Goal: Information Seeking & Learning: Learn about a topic

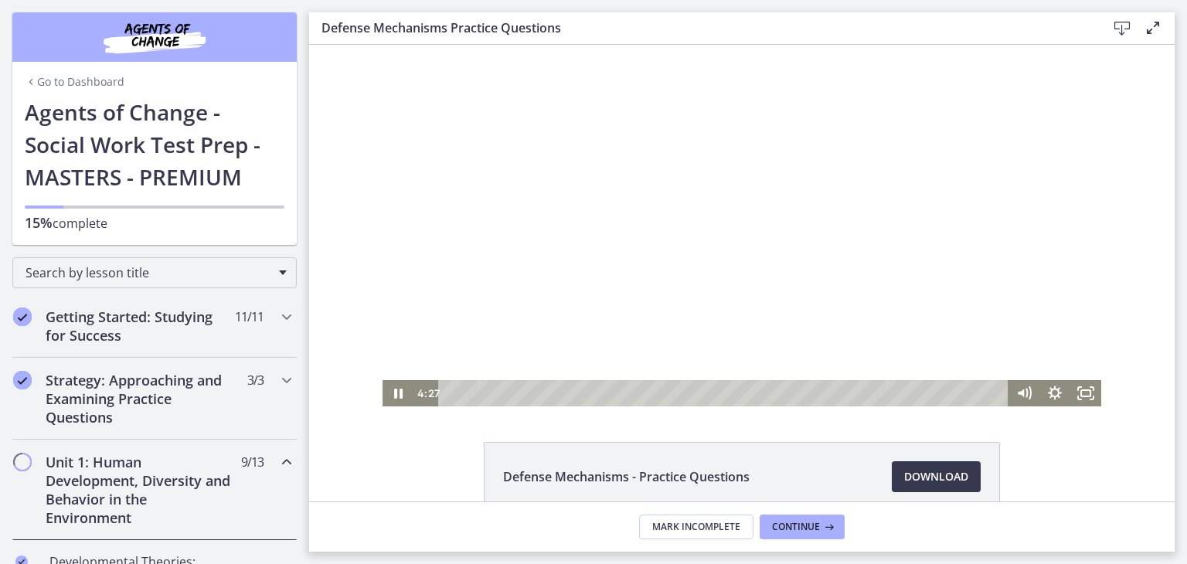
drag, startPoint x: 464, startPoint y: 394, endPoint x: 1107, endPoint y: 460, distance: 645.6
click at [798, 407] on html "Click for sound @keyframes VOLUME_SMALL_WAVE_FLASH { 0% { opacity: 0; } 33% { o…" at bounding box center [742, 226] width 866 height 362
drag, startPoint x: 798, startPoint y: 393, endPoint x: 838, endPoint y: 395, distance: 39.4
click at [840, 395] on div "Playbar" at bounding box center [844, 393] width 9 height 9
click at [900, 397] on div "5:44" at bounding box center [725, 393] width 551 height 26
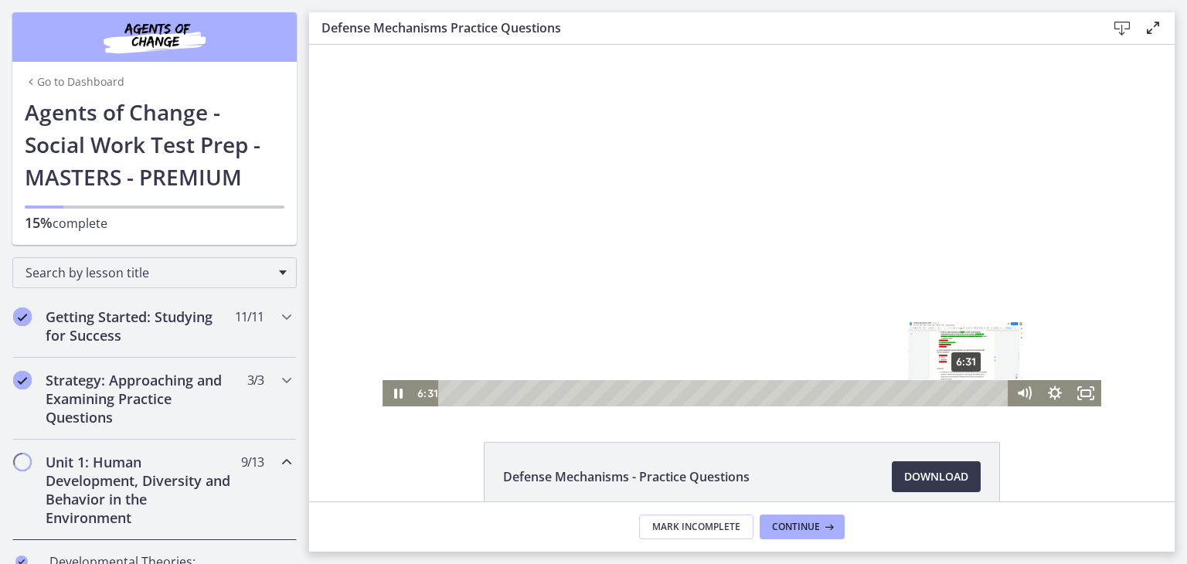
drag, startPoint x: 900, startPoint y: 395, endPoint x: 961, endPoint y: 395, distance: 61.1
click at [961, 395] on div "Playbar" at bounding box center [965, 393] width 9 height 9
drag, startPoint x: 962, startPoint y: 394, endPoint x: 980, endPoint y: 396, distance: 17.9
click at [981, 396] on div "Playbar" at bounding box center [985, 393] width 9 height 9
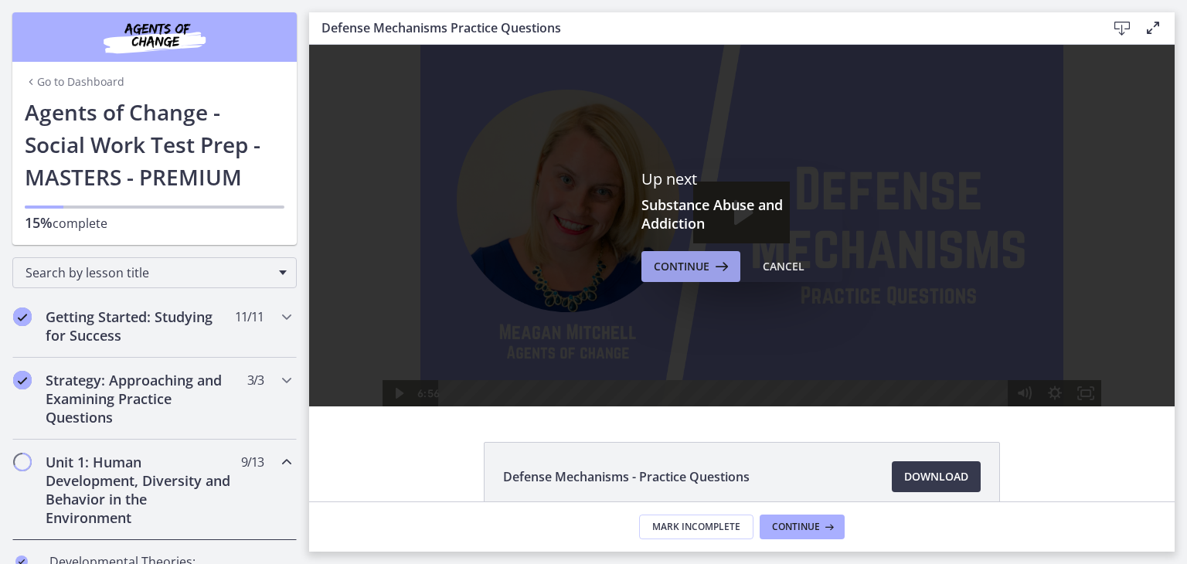
click at [698, 261] on span "Continue" at bounding box center [682, 266] width 56 height 19
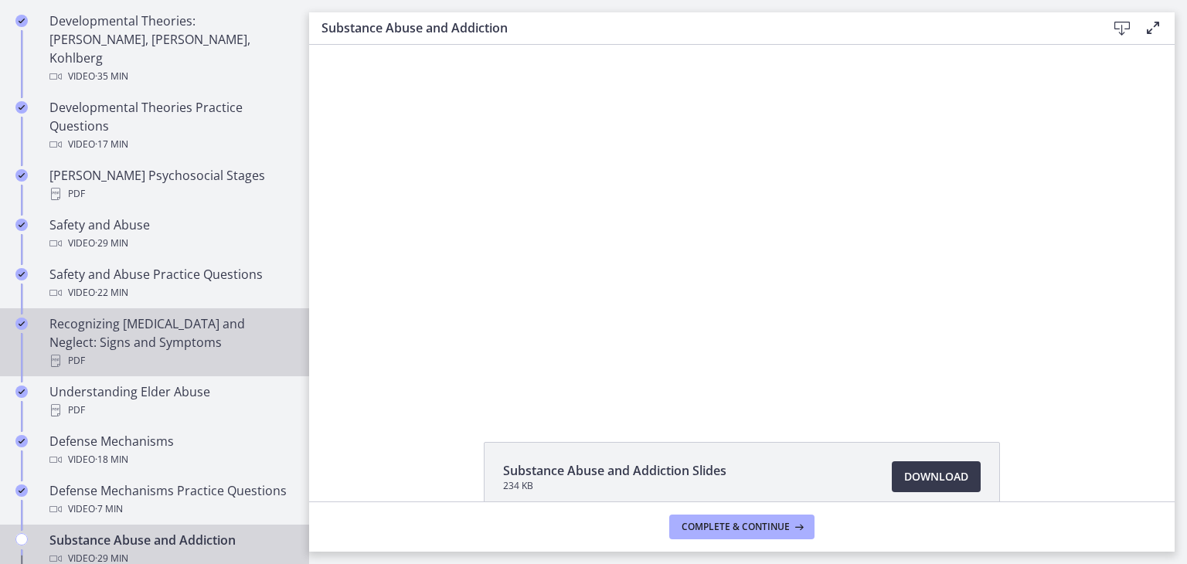
scroll to position [618, 0]
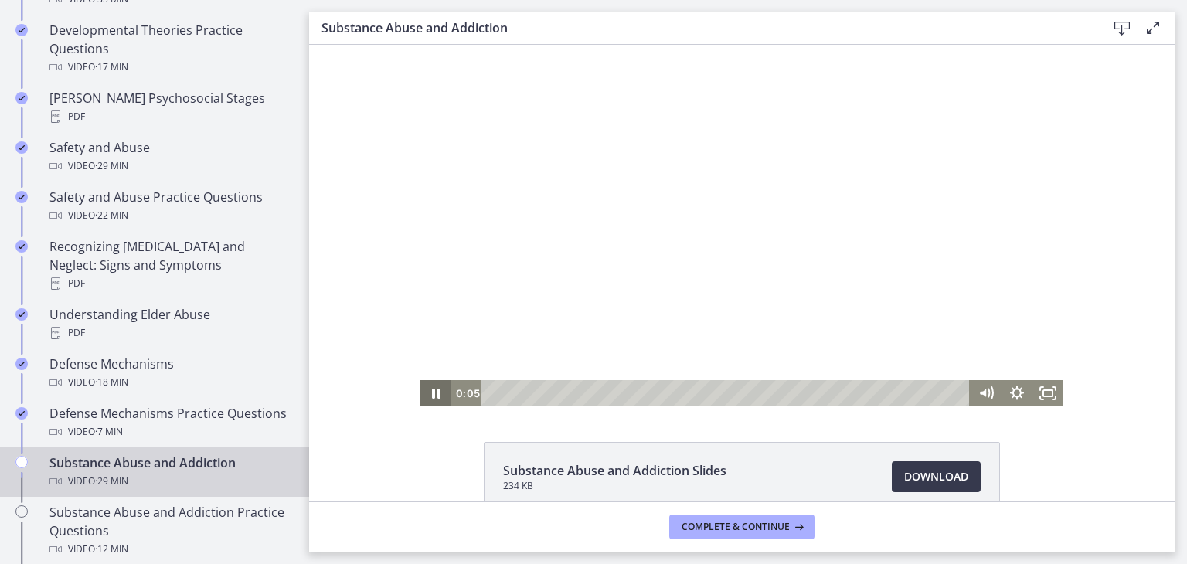
click at [432, 396] on icon "Pause" at bounding box center [436, 394] width 9 height 10
click at [427, 393] on icon "Play Video" at bounding box center [437, 394] width 37 height 32
click at [434, 396] on icon "Pause" at bounding box center [436, 394] width 10 height 12
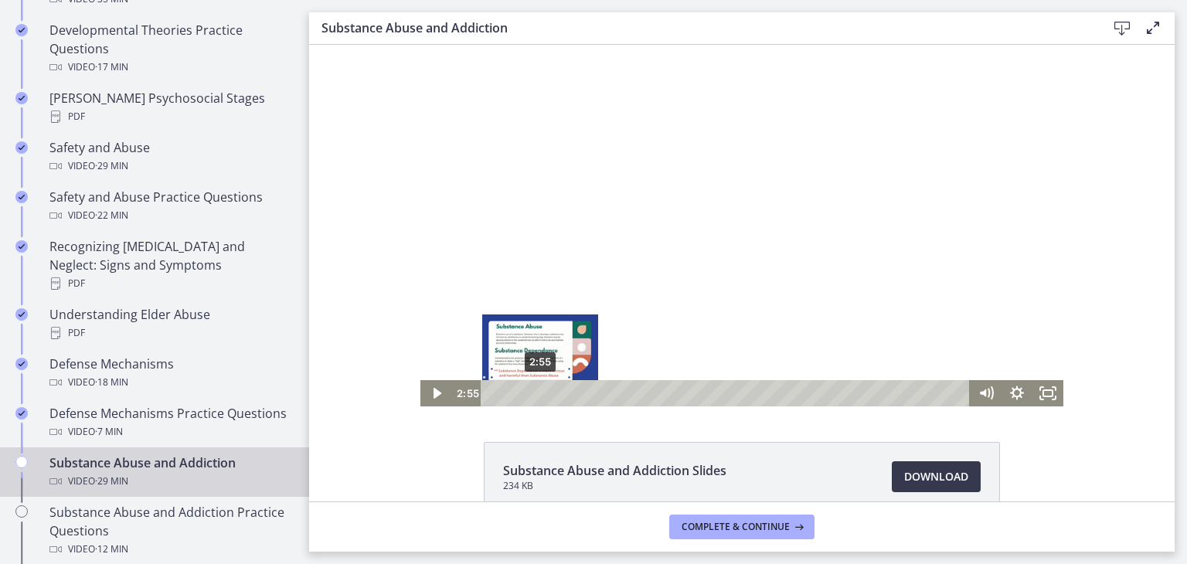
click at [536, 396] on div "Playbar" at bounding box center [540, 393] width 9 height 9
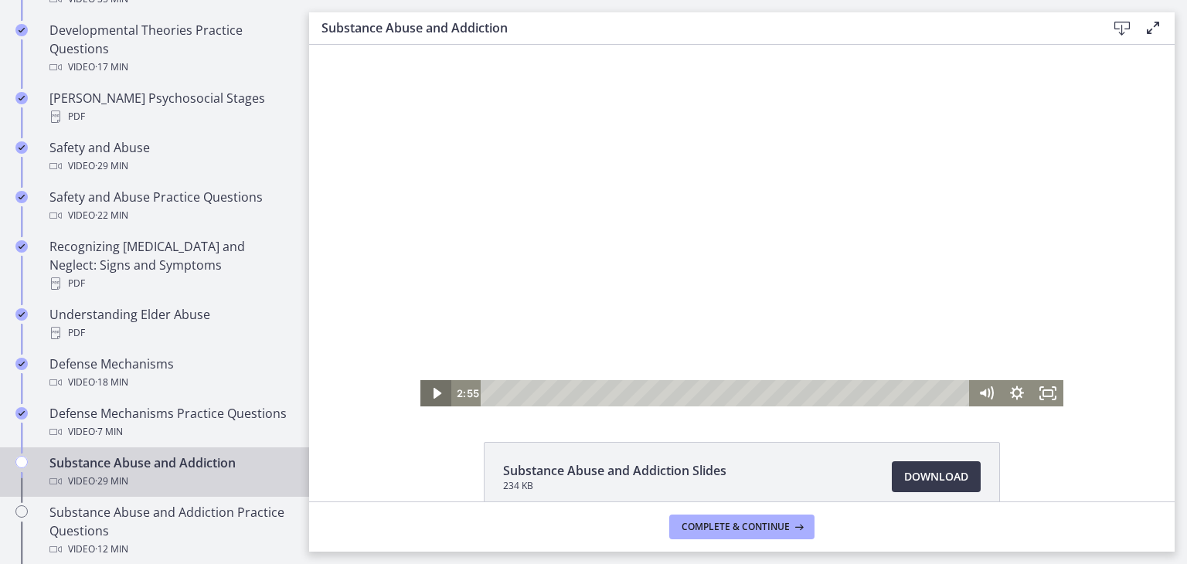
click at [433, 397] on icon "Play Video" at bounding box center [436, 393] width 31 height 26
click at [430, 395] on icon "Pause" at bounding box center [435, 393] width 31 height 26
click at [433, 393] on icon "Play Video" at bounding box center [437, 393] width 8 height 11
click at [711, 424] on div "Substance Abuse and Addiction Slides 234 KB Download Opens in a new window" at bounding box center [742, 273] width 866 height 457
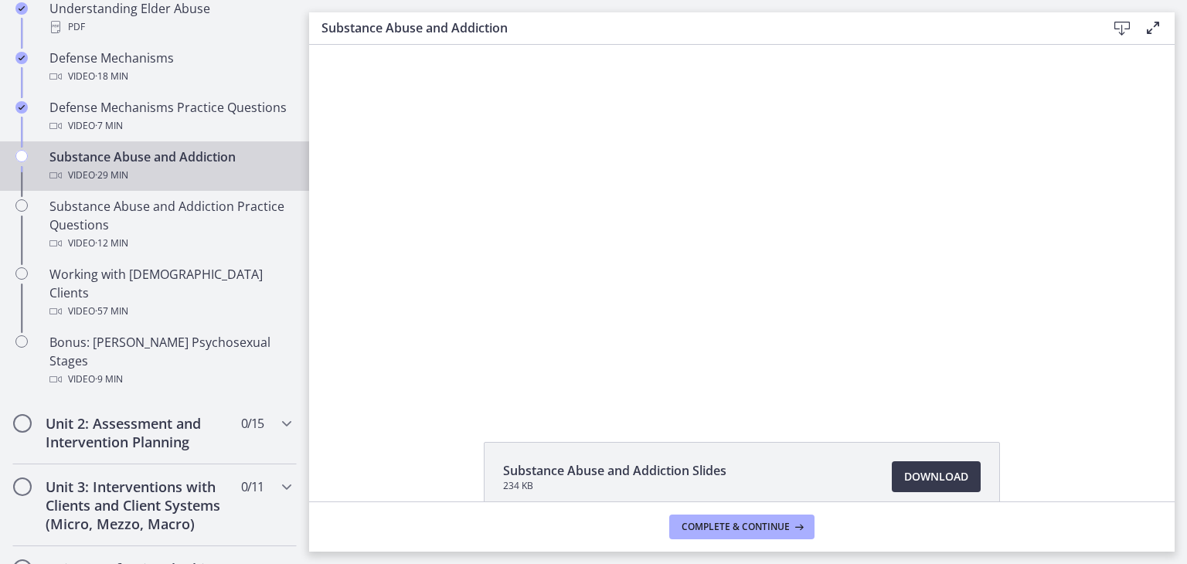
scroll to position [927, 0]
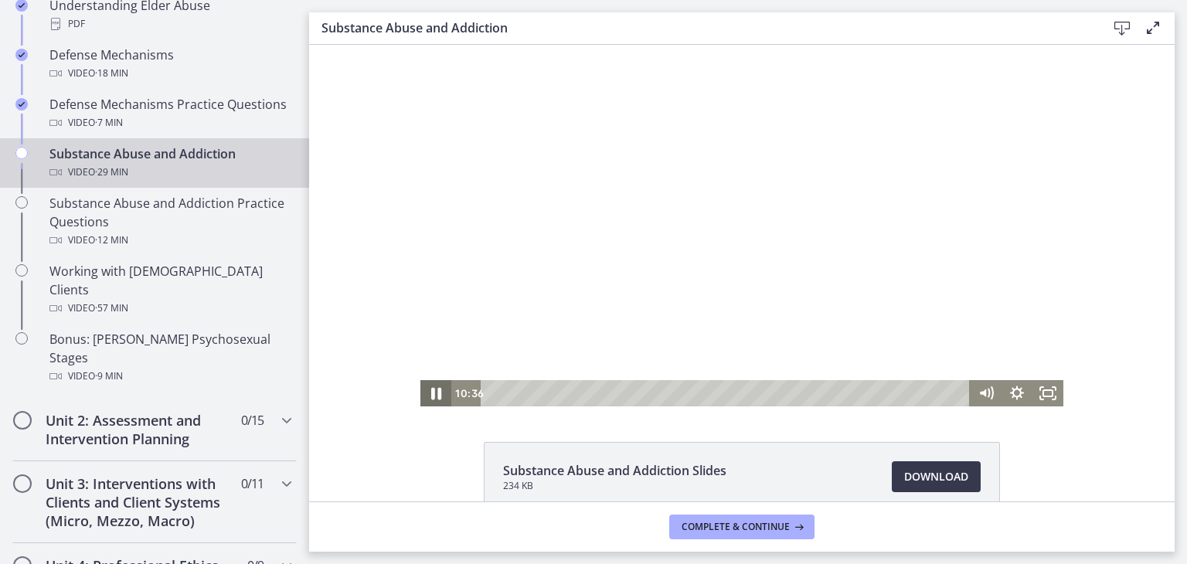
click at [424, 393] on icon "Pause" at bounding box center [435, 394] width 37 height 32
click at [433, 396] on icon "Play Video" at bounding box center [437, 393] width 8 height 11
click at [432, 393] on icon "Pause" at bounding box center [436, 394] width 10 height 12
click at [433, 393] on icon "Play Video" at bounding box center [437, 393] width 9 height 13
click at [432, 395] on icon "Pause" at bounding box center [436, 394] width 10 height 12
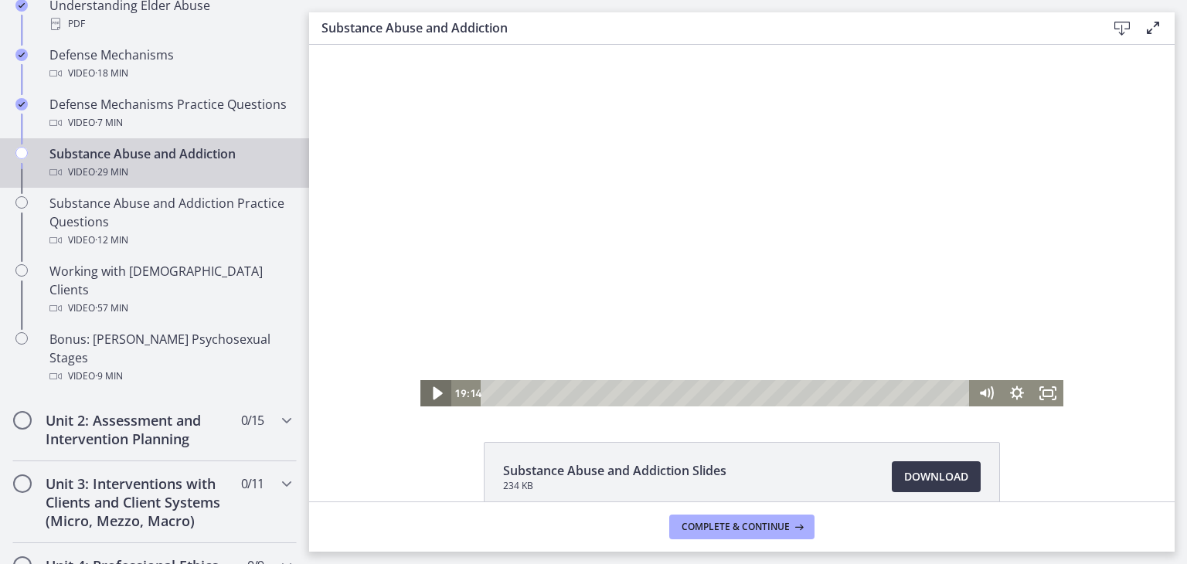
click at [433, 395] on icon "Play Video" at bounding box center [437, 393] width 9 height 13
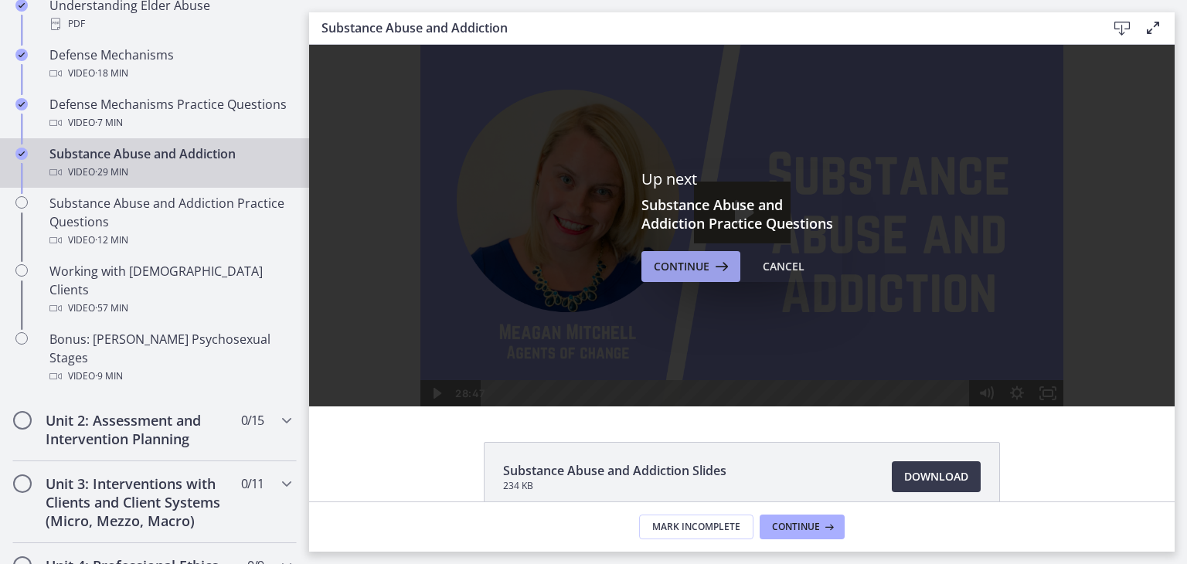
scroll to position [0, 0]
click at [681, 260] on span "Continue" at bounding box center [682, 266] width 56 height 19
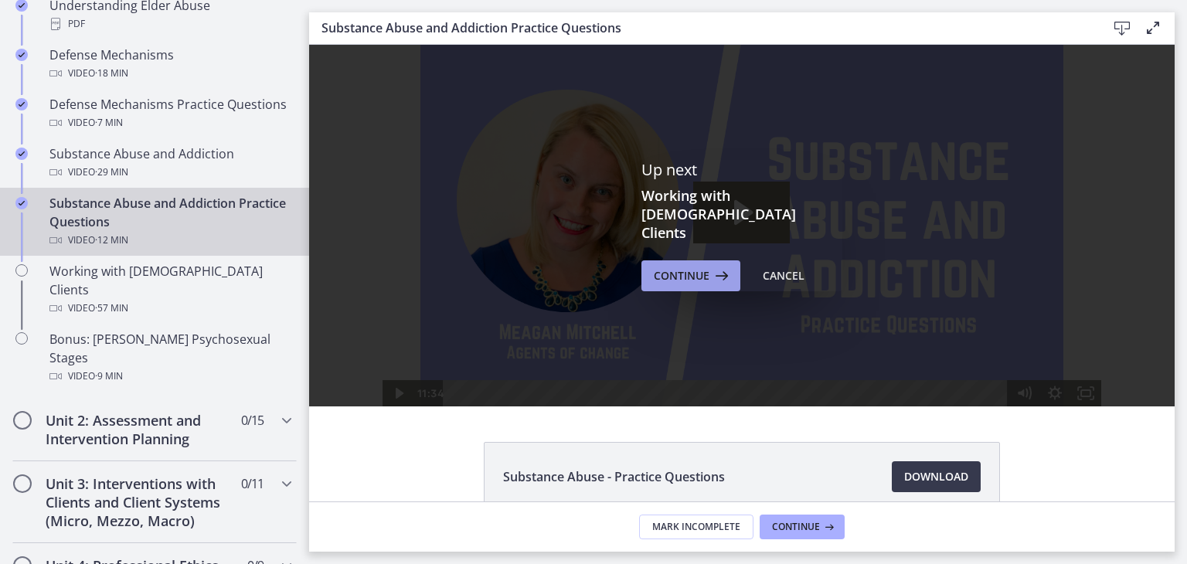
click at [693, 267] on span "Continue" at bounding box center [682, 276] width 56 height 19
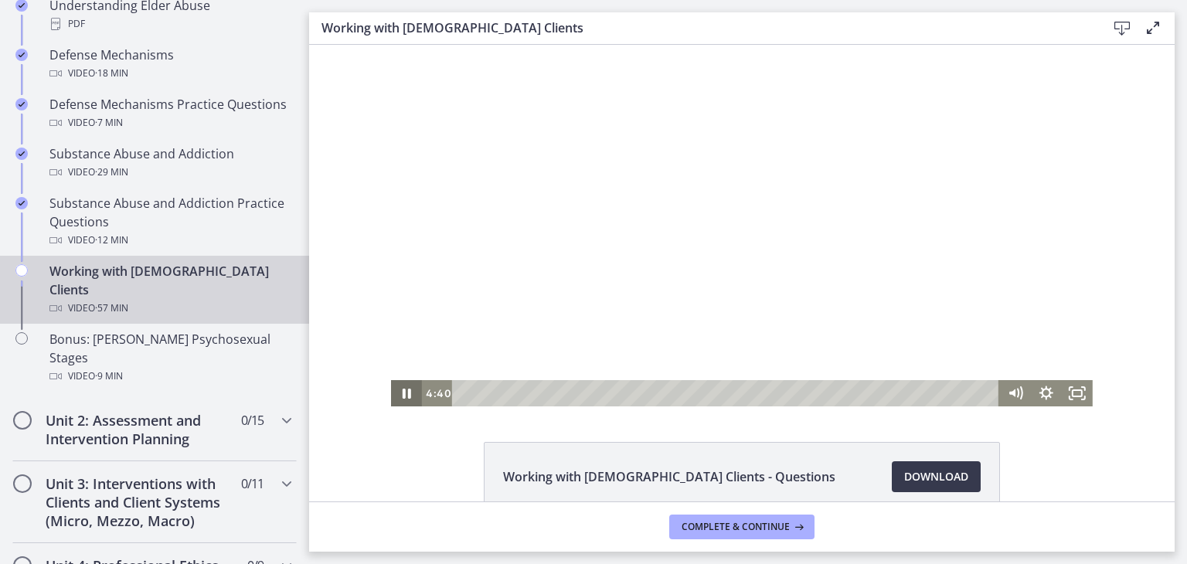
click at [403, 390] on icon "Pause" at bounding box center [407, 394] width 9 height 10
